Goal: Information Seeking & Learning: Find specific page/section

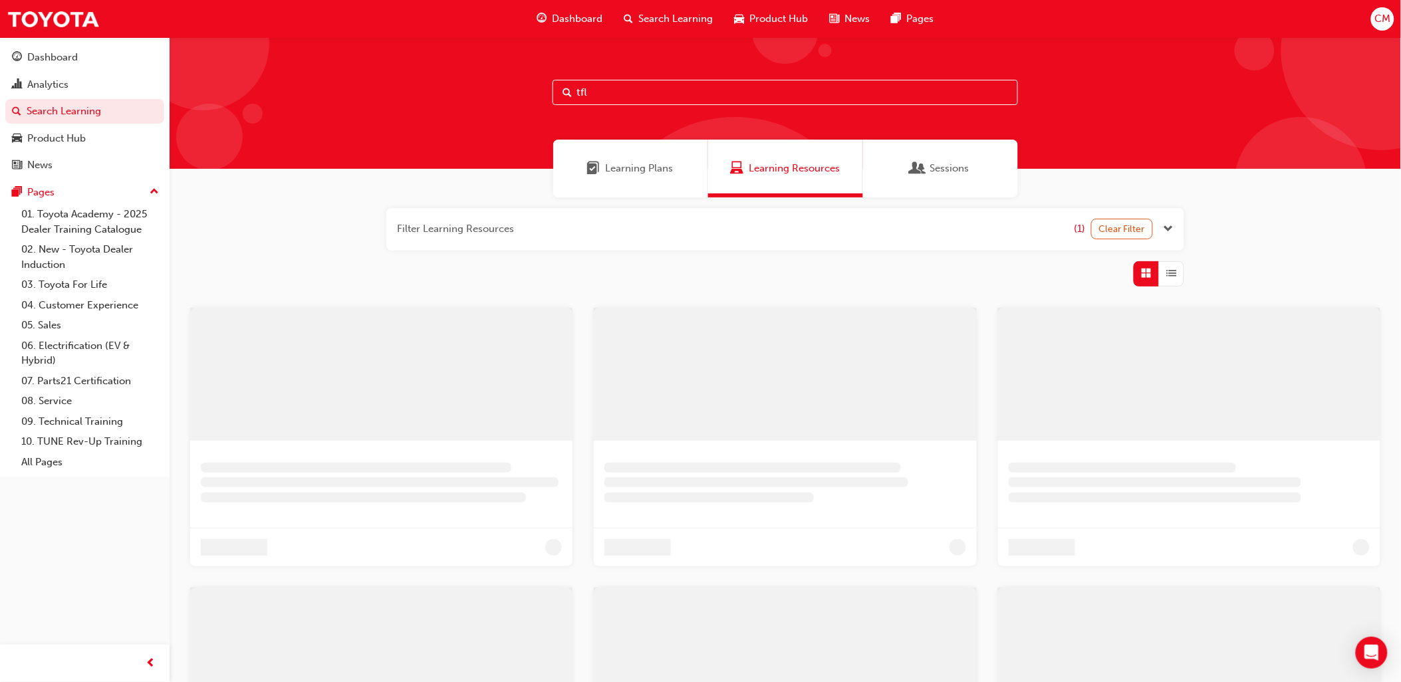
click at [609, 92] on input "tfl" at bounding box center [785, 92] width 465 height 25
type input "t"
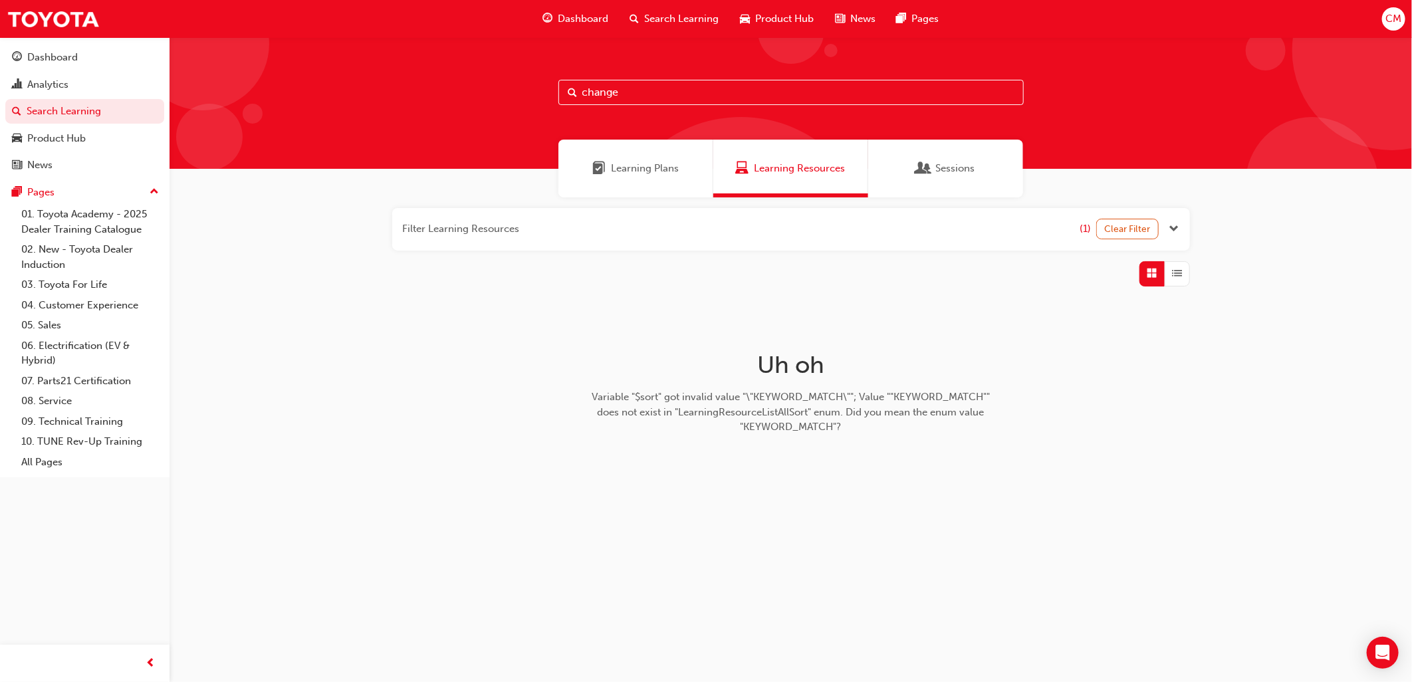
type input "change"
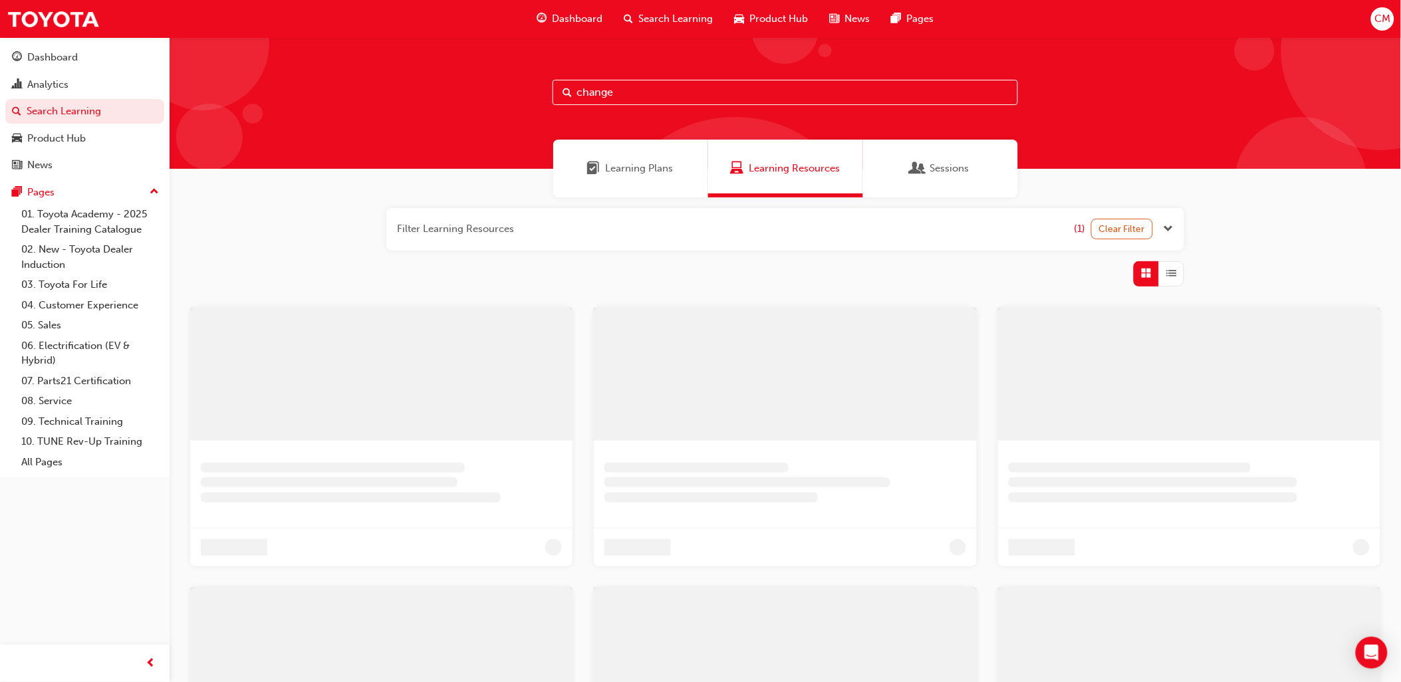
click at [898, 184] on div "Sessions" at bounding box center [940, 169] width 155 height 58
